Goal: Information Seeking & Learning: Learn about a topic

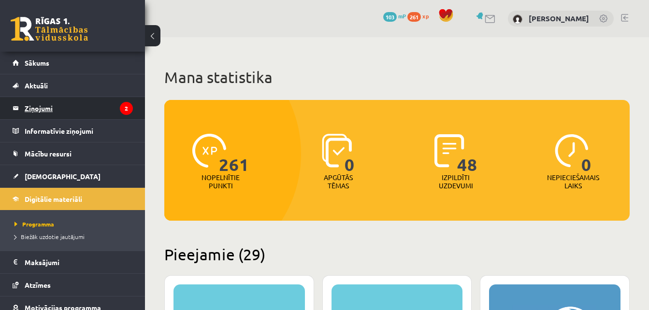
click at [104, 112] on legend "Ziņojumi 2" at bounding box center [79, 108] width 108 height 22
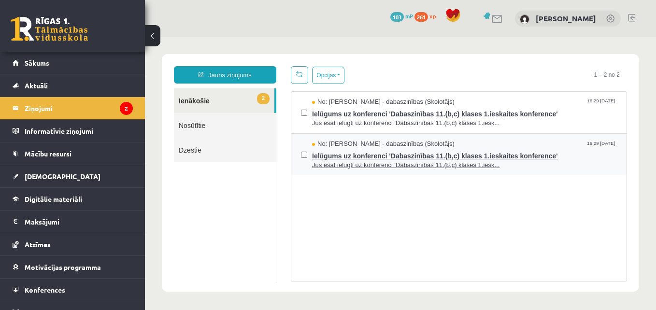
click at [405, 156] on span "Ielūgums uz konferenci 'Dabaszinības 11.(b,c) klases 1.ieskaites konference'" at bounding box center [464, 155] width 305 height 12
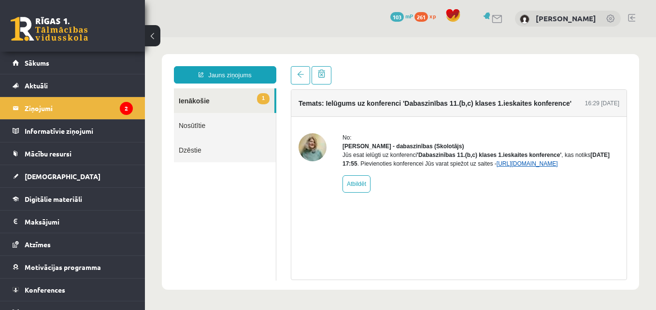
click at [505, 167] on link "https://eskola.r1tv.lv/conferences/4775/join" at bounding box center [527, 163] width 61 height 7
click at [299, 81] on link at bounding box center [300, 75] width 19 height 18
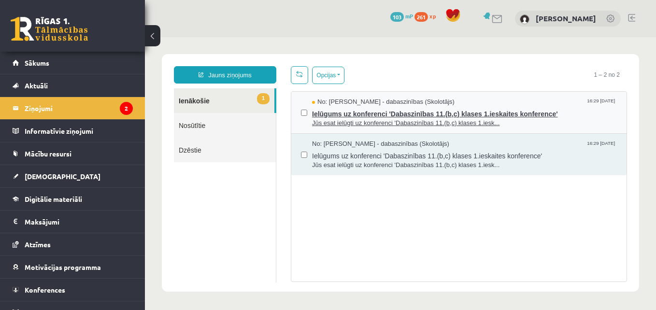
click at [384, 123] on span "Jūs esat ielūgti uz konferenci 'Dabaszinības 11.(b,c) klases 1.iesk..." at bounding box center [464, 123] width 305 height 9
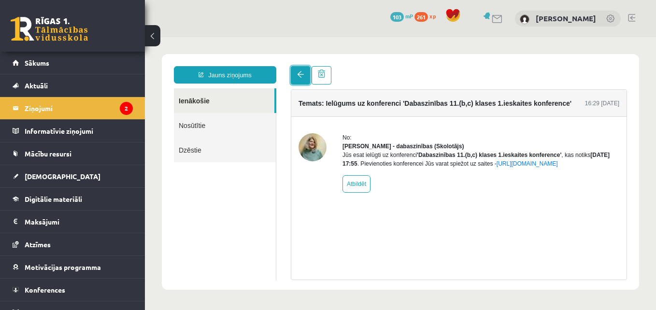
click at [297, 72] on span at bounding box center [300, 74] width 7 height 7
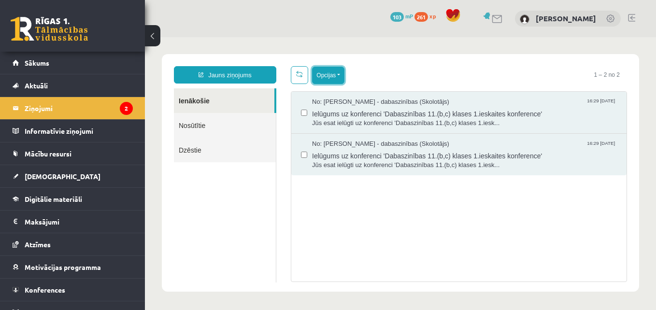
click at [341, 79] on button "Opcijas" at bounding box center [328, 75] width 32 height 17
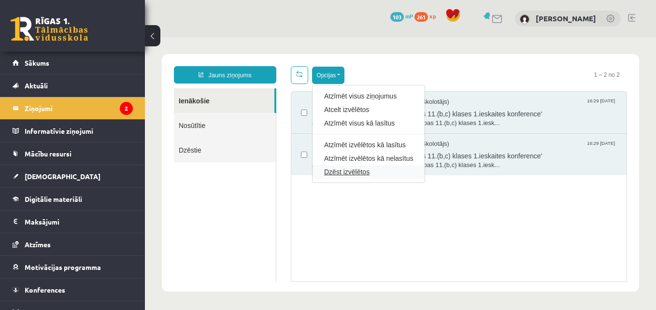
click at [348, 172] on link "Dzēst izvēlētos" at bounding box center [368, 172] width 89 height 10
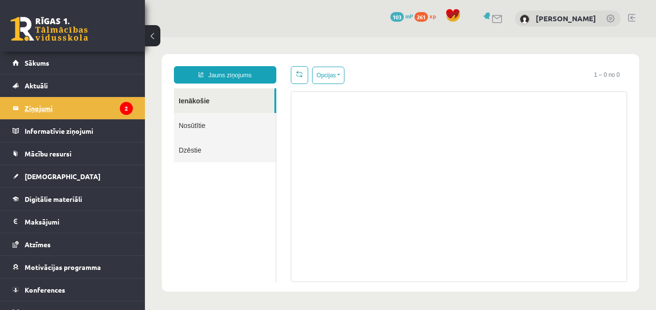
click at [62, 103] on legend "Ziņojumi 2" at bounding box center [79, 108] width 108 height 22
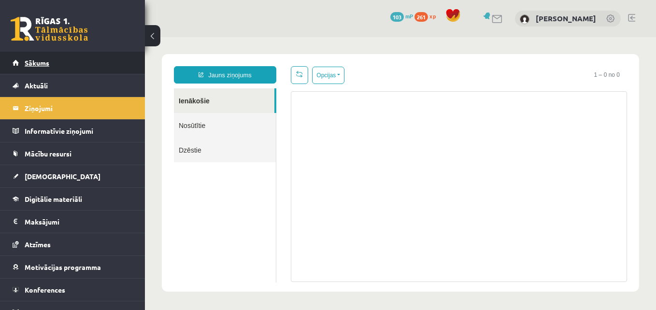
click at [61, 61] on link "Sākums" at bounding box center [73, 63] width 120 height 22
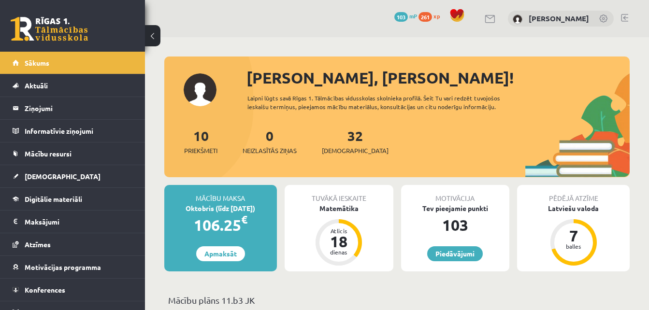
click at [426, 14] on span "261" at bounding box center [425, 17] width 14 height 10
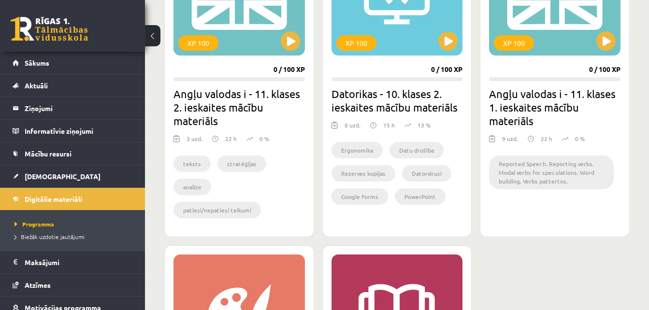
scroll to position [2787, 0]
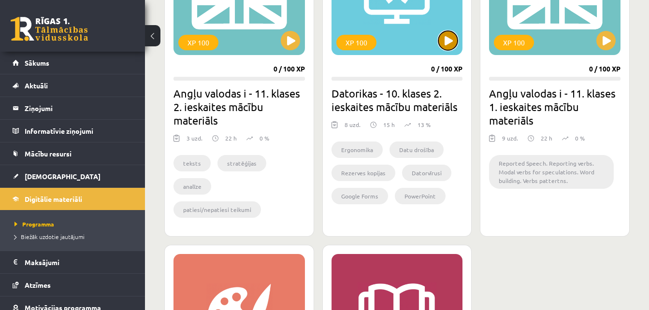
click at [453, 42] on button at bounding box center [447, 40] width 19 height 19
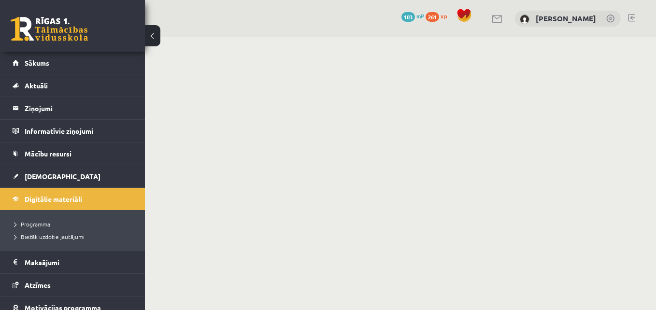
click at [439, 13] on span "261" at bounding box center [433, 17] width 14 height 10
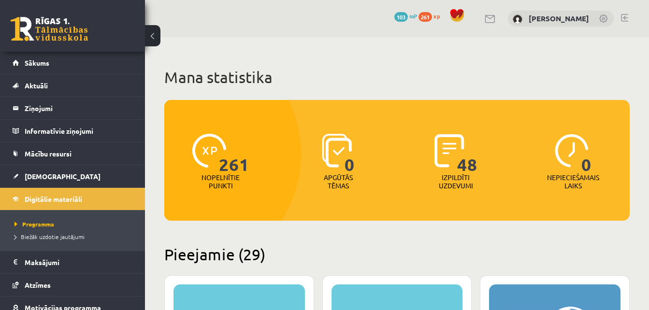
click at [559, 69] on h1 "Mana statistika" at bounding box center [396, 77] width 465 height 19
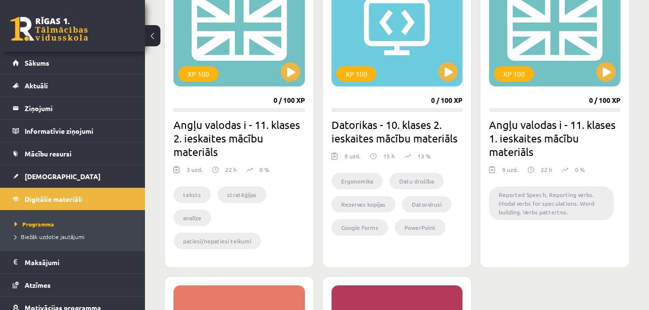
scroll to position [2758, 0]
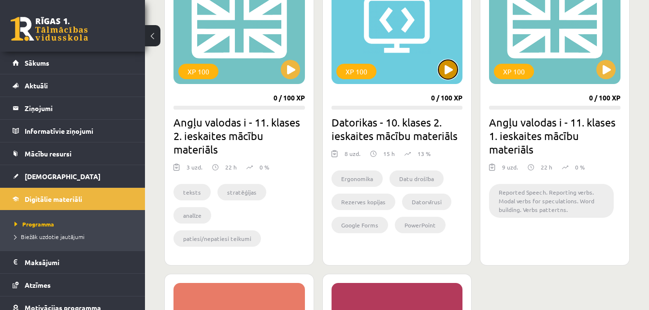
click at [446, 67] on button at bounding box center [447, 69] width 19 height 19
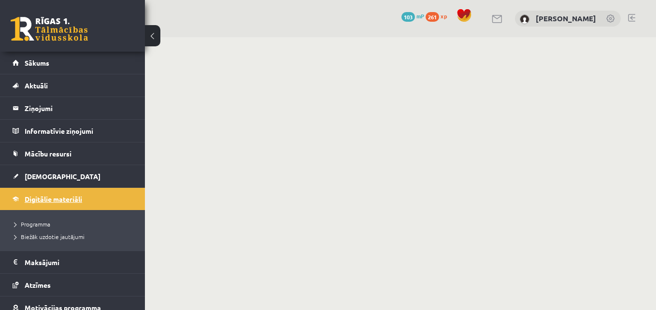
click at [57, 202] on span "Digitālie materiāli" at bounding box center [53, 199] width 57 height 9
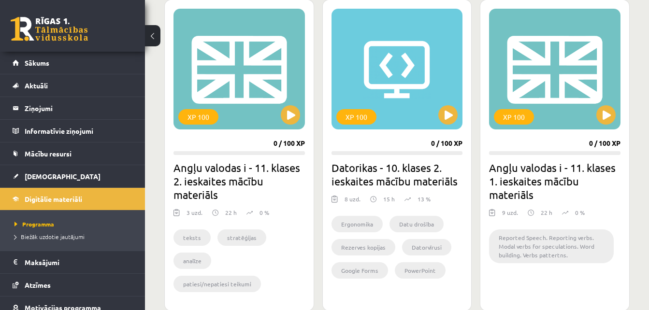
scroll to position [2713, 0]
click at [442, 121] on button at bounding box center [447, 114] width 19 height 19
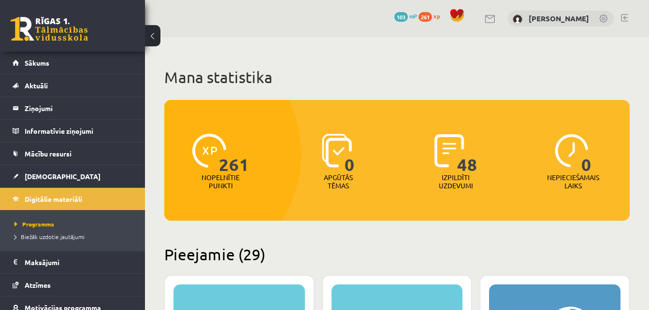
scroll to position [2713, 0]
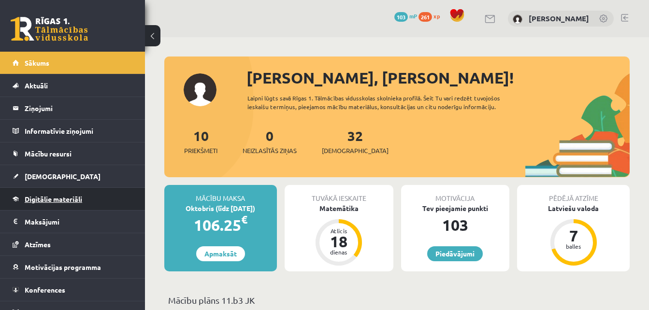
click at [16, 195] on link "Digitālie materiāli" at bounding box center [73, 199] width 120 height 22
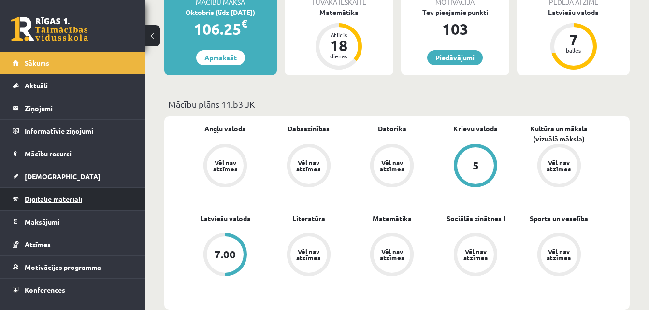
click at [67, 199] on span "Digitālie materiāli" at bounding box center [53, 199] width 57 height 9
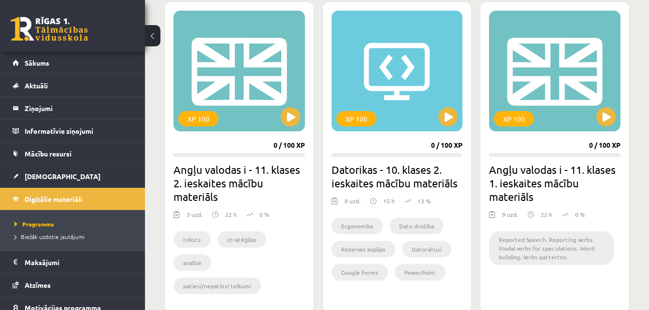
scroll to position [2711, 0]
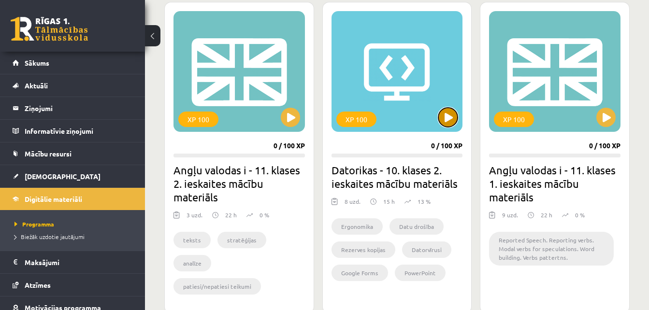
click at [445, 118] on button at bounding box center [447, 117] width 19 height 19
